Goal: Task Accomplishment & Management: Manage account settings

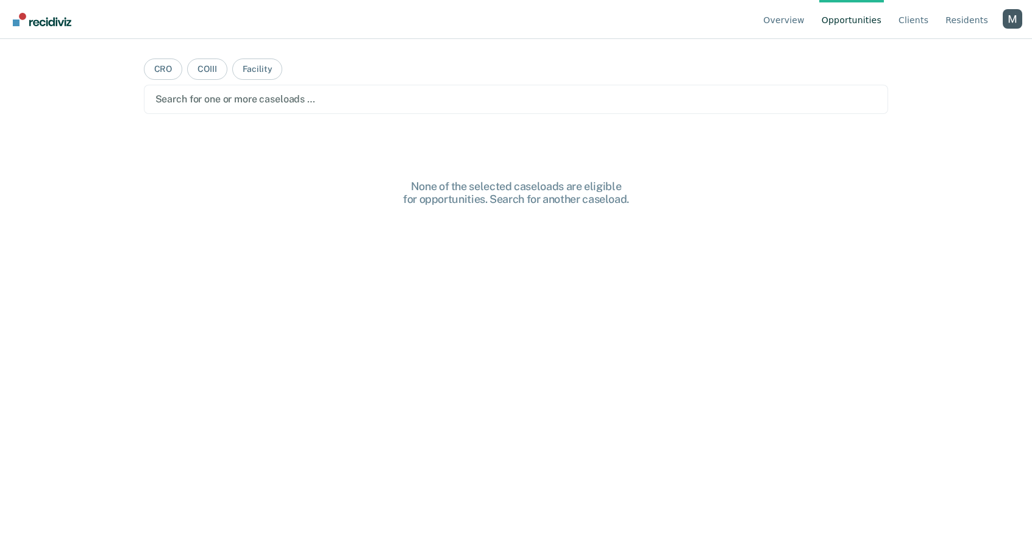
click at [1011, 20] on div "Profile dropdown button" at bounding box center [1013, 19] width 20 height 20
click at [937, 49] on button "Profile" at bounding box center [964, 57] width 118 height 20
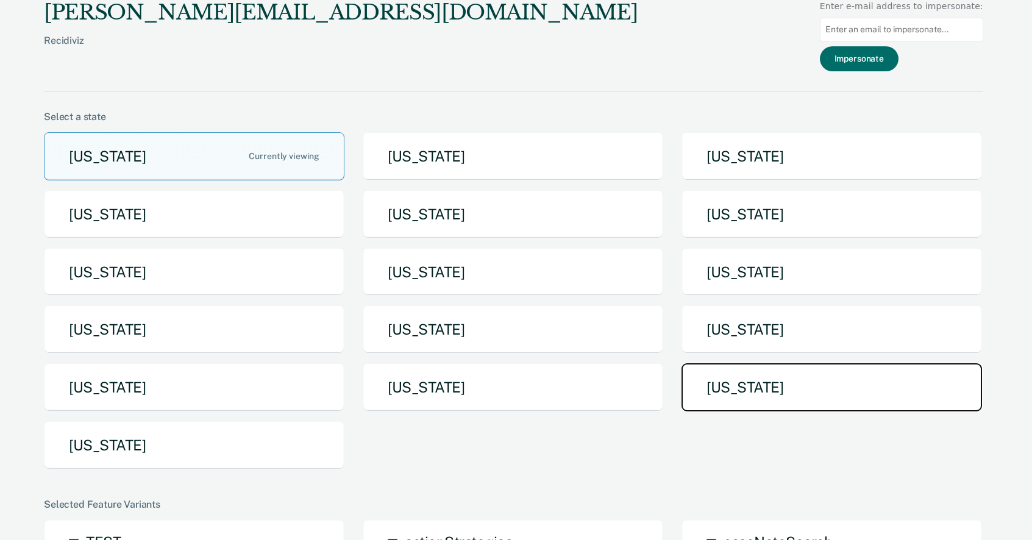
click at [738, 375] on button "[US_STATE]" at bounding box center [831, 387] width 300 height 48
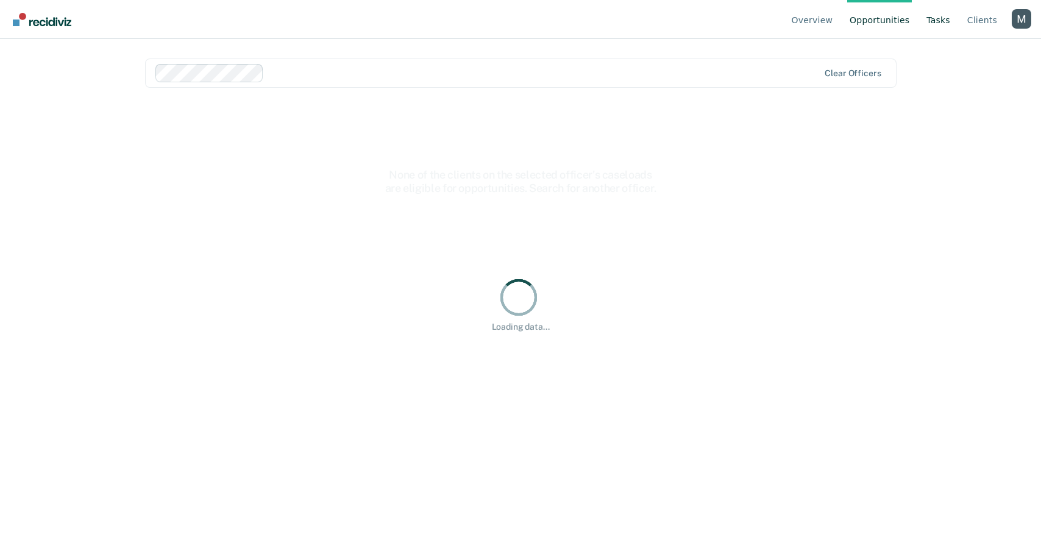
click at [933, 17] on link "Tasks" at bounding box center [938, 19] width 29 height 39
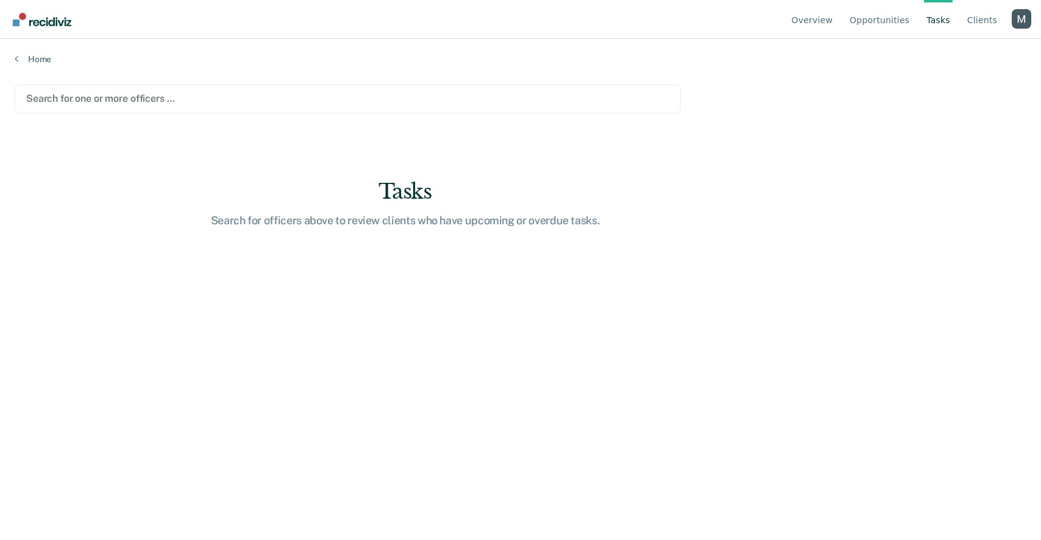
click at [121, 98] on div at bounding box center [347, 98] width 643 height 14
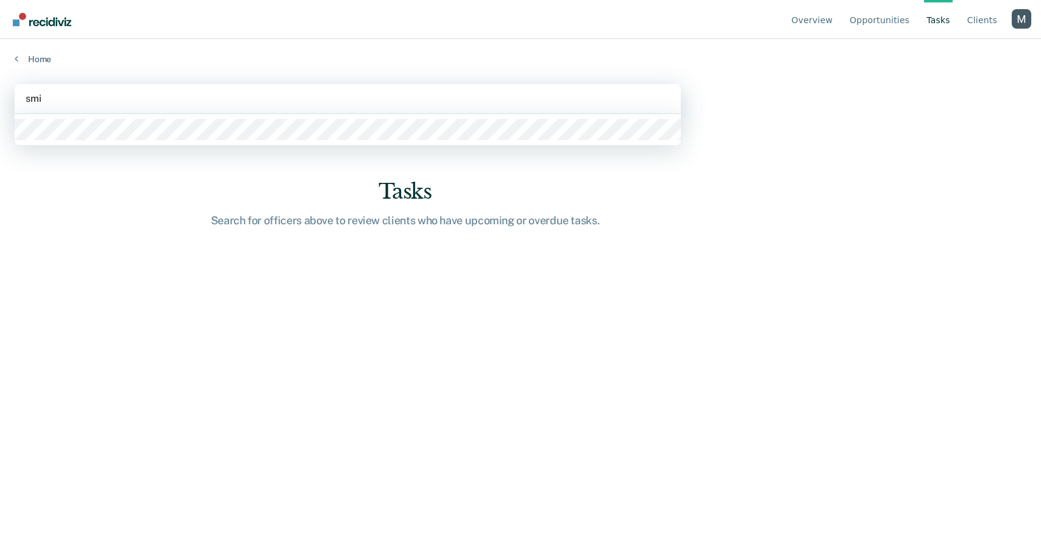
type input "[PERSON_NAME]"
click at [119, 143] on div at bounding box center [348, 129] width 666 height 31
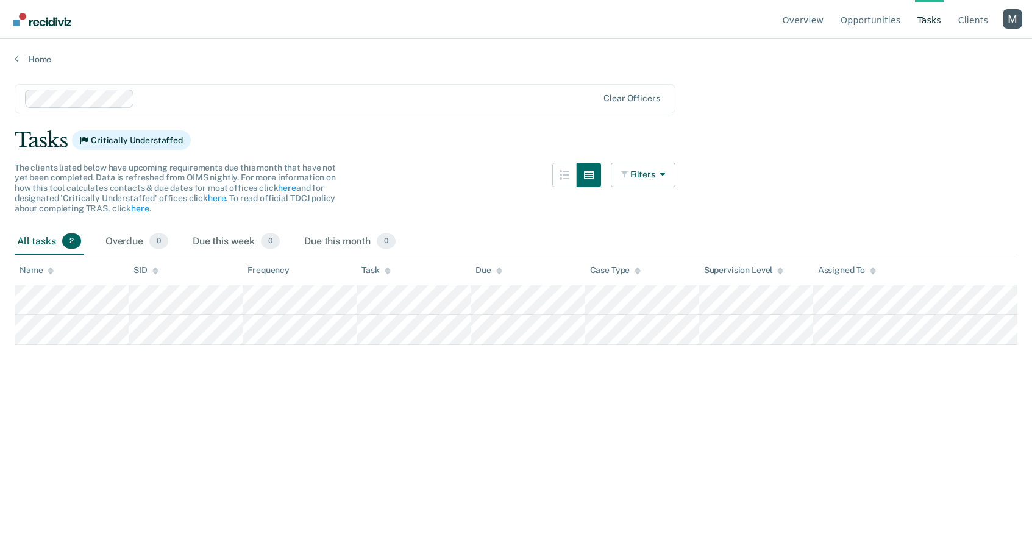
click at [1014, 24] on div "Profile dropdown button" at bounding box center [1013, 19] width 20 height 20
click at [953, 96] on link "Log Out" at bounding box center [963, 96] width 79 height 10
